Goal: Information Seeking & Learning: Learn about a topic

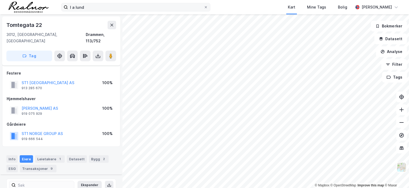
scroll to position [90, 0]
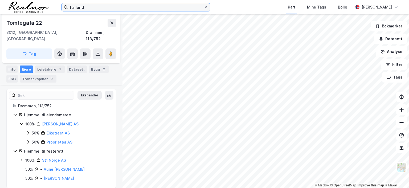
click at [88, 9] on input "l a lund" at bounding box center [136, 7] width 136 height 8
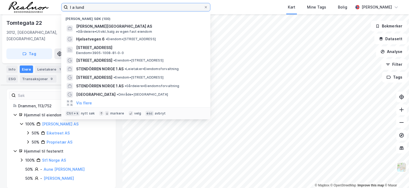
drag, startPoint x: 88, startPoint y: 8, endPoint x: 39, endPoint y: 6, distance: 49.0
click at [39, 6] on div "l a lund Nylige søk (100) [PERSON_NAME][GEOGRAPHIC_DATA] AS • Gårdeiere • [GEOG…" at bounding box center [204, 7] width 409 height 14
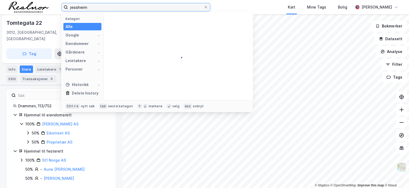
type input "jessheim"
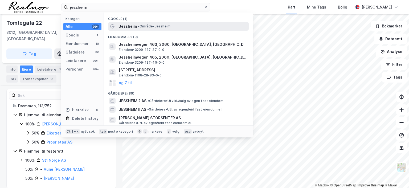
click at [143, 28] on span "• Område • [GEOGRAPHIC_DATA]" at bounding box center [154, 26] width 32 height 4
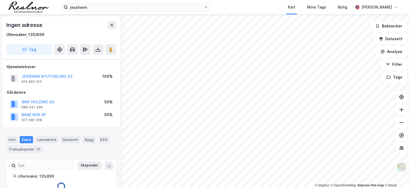
scroll to position [15, 0]
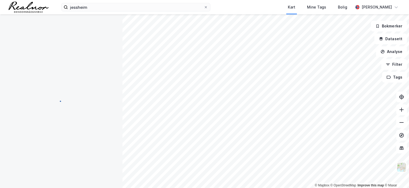
scroll to position [15, 0]
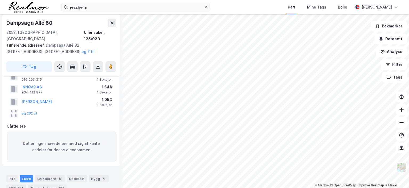
scroll to position [27, 0]
